Goal: Task Accomplishment & Management: Manage account settings

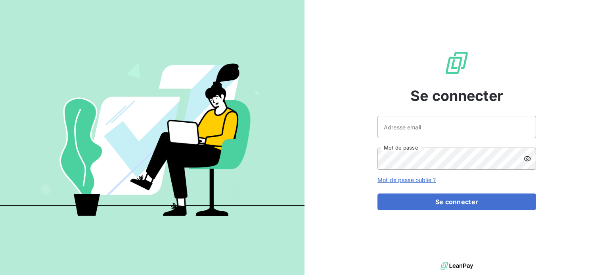
drag, startPoint x: 544, startPoint y: 0, endPoint x: 352, endPoint y: 52, distance: 199.0
click at [352, 52] on div "Se connecter Adresse email Mot de passe Mot de passe oublié ? Se connecter" at bounding box center [456, 130] width 304 height 260
click at [401, 130] on input "Adresse email" at bounding box center [456, 127] width 159 height 22
click at [377, 194] on button "Se connecter" at bounding box center [456, 202] width 159 height 17
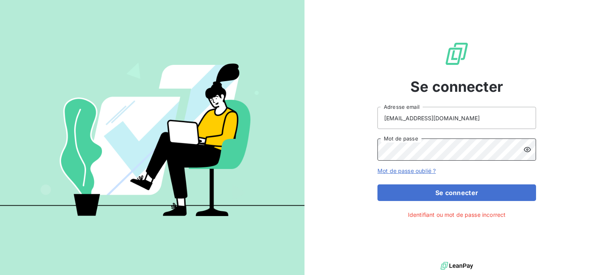
click at [377, 185] on button "Se connecter" at bounding box center [456, 193] width 159 height 17
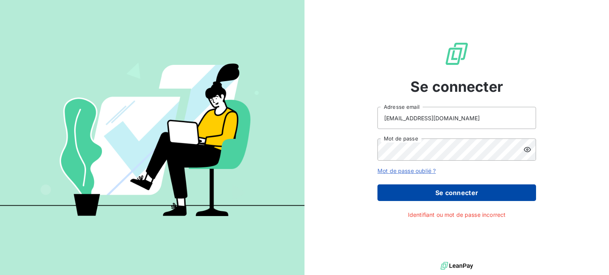
click at [436, 189] on button "Se connecter" at bounding box center [456, 193] width 159 height 17
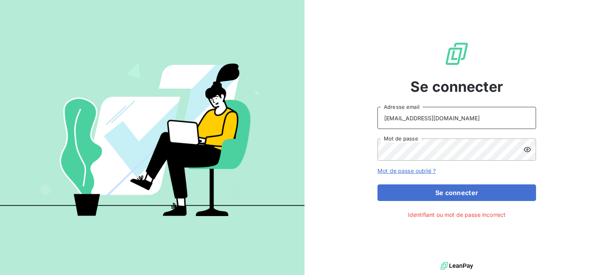
click at [423, 116] on input "[EMAIL_ADDRESS][DOMAIN_NAME]" at bounding box center [456, 118] width 159 height 22
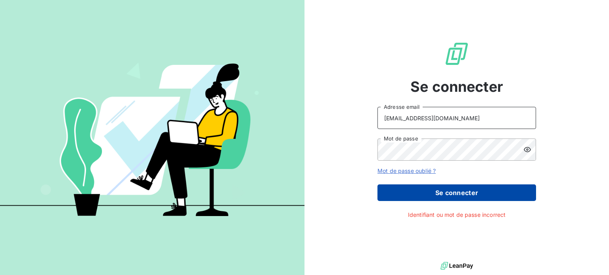
type input "[EMAIL_ADDRESS][DOMAIN_NAME]"
click at [459, 188] on button "Se connecter" at bounding box center [456, 193] width 159 height 17
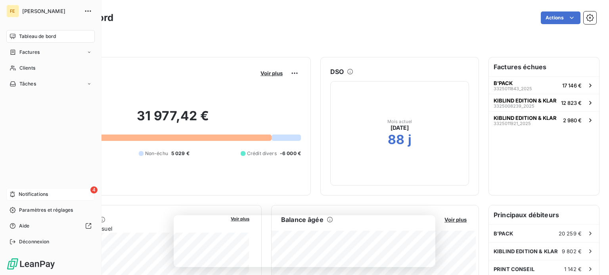
click at [15, 193] on icon at bounding box center [13, 194] width 6 height 6
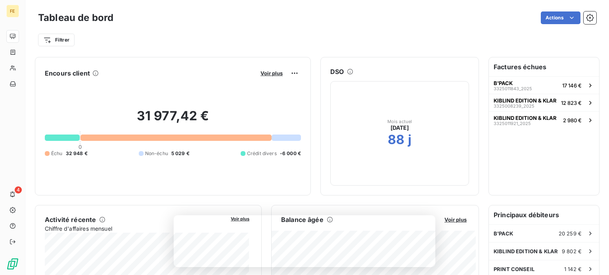
click at [306, 24] on div "Actions" at bounding box center [359, 17] width 473 height 13
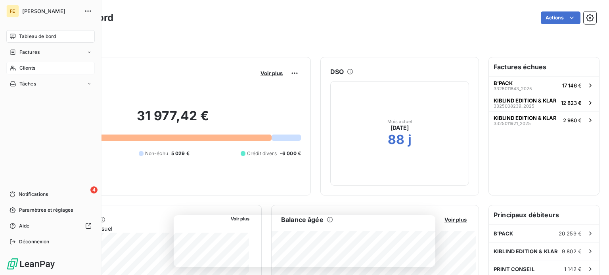
click at [26, 65] on span "Clients" at bounding box center [27, 68] width 16 height 7
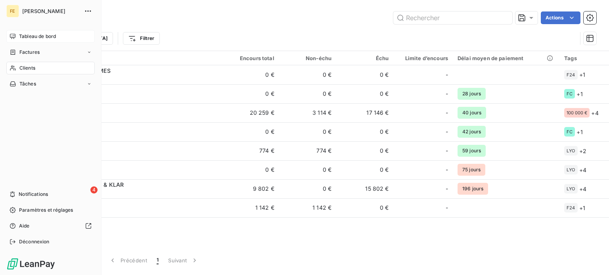
click at [41, 38] on span "Tableau de bord" at bounding box center [37, 36] width 37 height 7
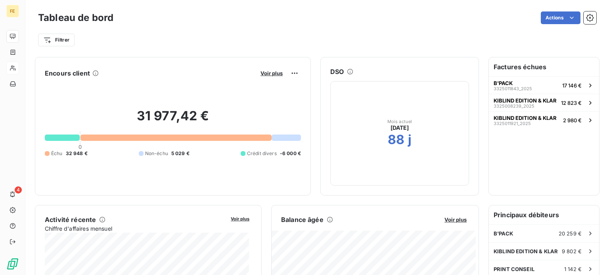
click at [189, 20] on div "Actions" at bounding box center [359, 17] width 473 height 13
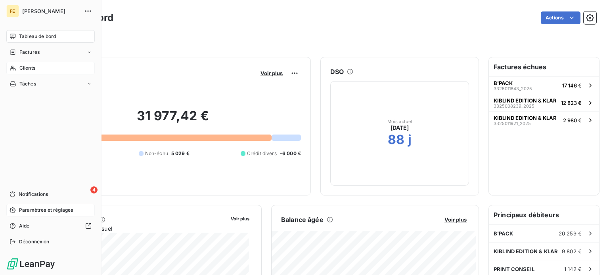
click at [30, 211] on span "Paramètres et réglages" at bounding box center [46, 210] width 54 height 7
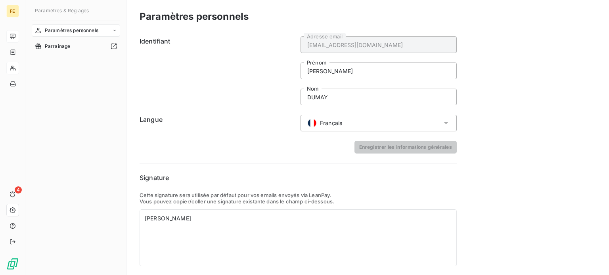
click at [179, 140] on form "Identifiant [EMAIL_ADDRESS][DOMAIN_NAME] Adresse email [PERSON_NAME] DUMAY Nom …" at bounding box center [298, 94] width 317 height 117
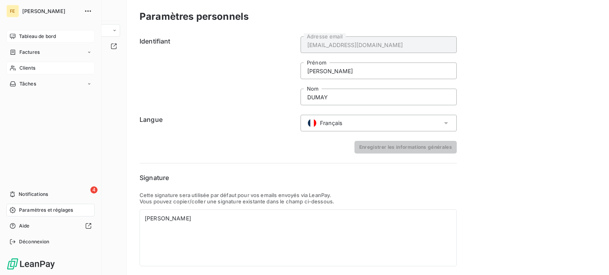
click at [15, 34] on icon at bounding box center [13, 36] width 6 height 5
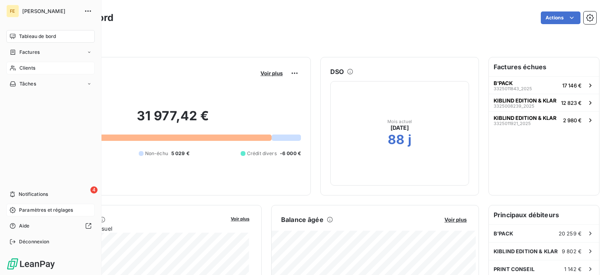
click at [19, 67] on span "Clients" at bounding box center [27, 68] width 16 height 7
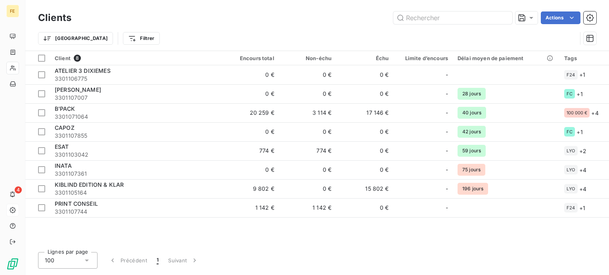
click at [205, 23] on div "Actions" at bounding box center [338, 17] width 515 height 13
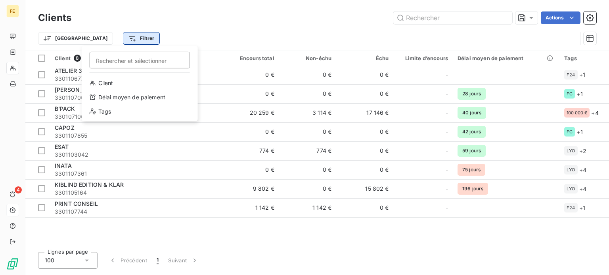
click at [101, 40] on html "FE 4 Clients Actions Trier Filtrer Rechercher et sélectionner Client Délai moye…" at bounding box center [304, 137] width 609 height 275
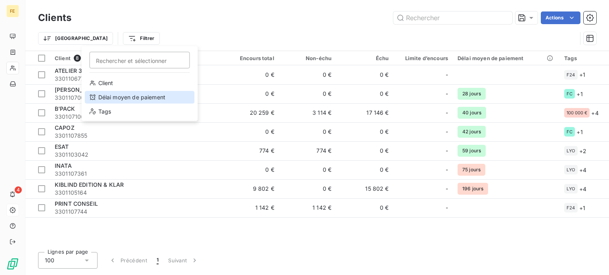
click at [122, 98] on div "Délai moyen de paiement" at bounding box center [140, 97] width 110 height 13
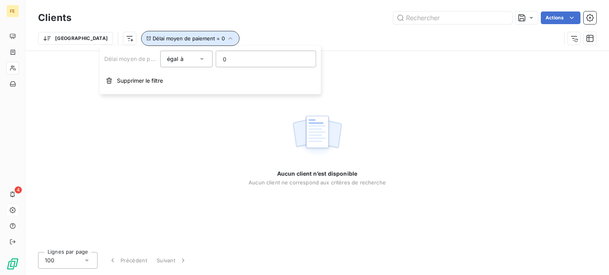
click at [153, 37] on span "Délai moyen de paiement = 0" at bounding box center [189, 38] width 72 height 6
click at [192, 38] on button "Délai moyen de paiement = 0" at bounding box center [190, 38] width 98 height 15
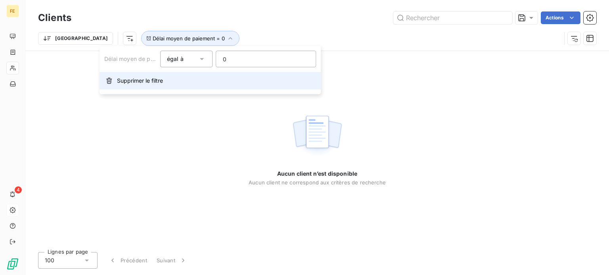
click at [139, 81] on span "Supprimer le filtre" at bounding box center [140, 81] width 46 height 8
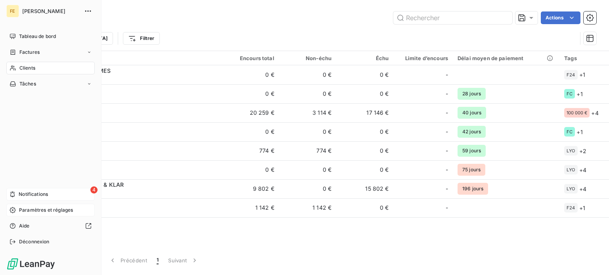
click at [19, 192] on span "Notifications" at bounding box center [33, 194] width 29 height 7
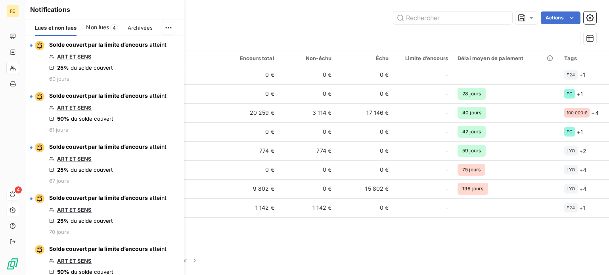
click at [95, 30] on span "Non lues" at bounding box center [97, 27] width 23 height 8
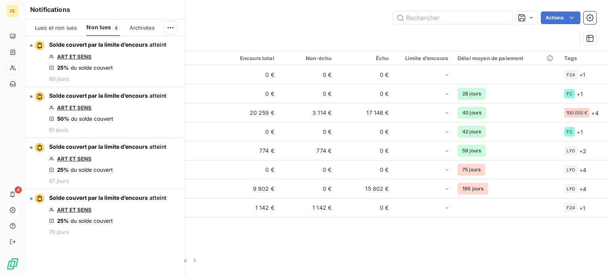
click at [53, 30] on span "Lues et non lues" at bounding box center [56, 28] width 42 height 6
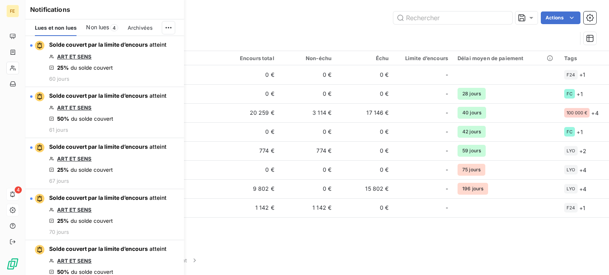
click at [95, 25] on span "Non lues" at bounding box center [97, 27] width 23 height 8
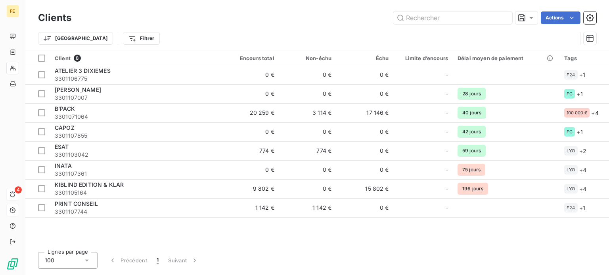
click at [222, 21] on div "Actions" at bounding box center [338, 17] width 515 height 13
